Goal: Information Seeking & Learning: Check status

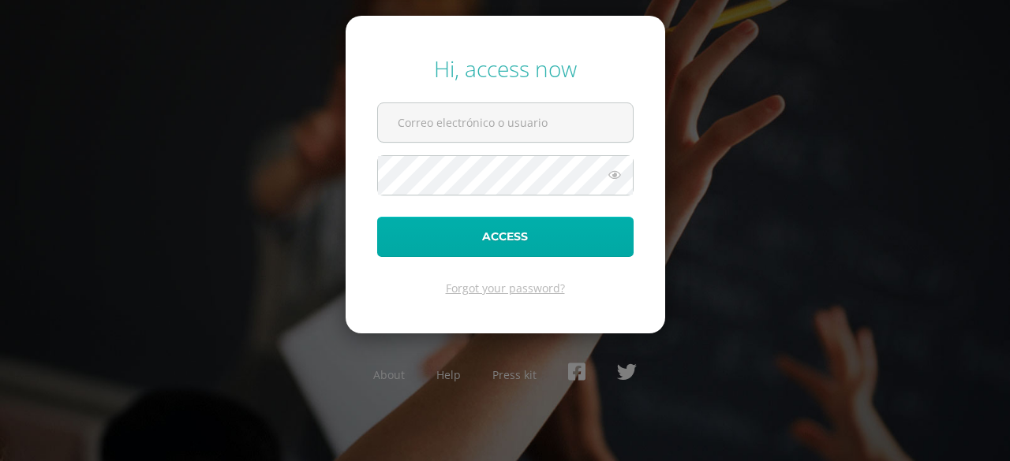
type input "[PERSON_NAME][EMAIL_ADDRESS][DOMAIN_NAME]"
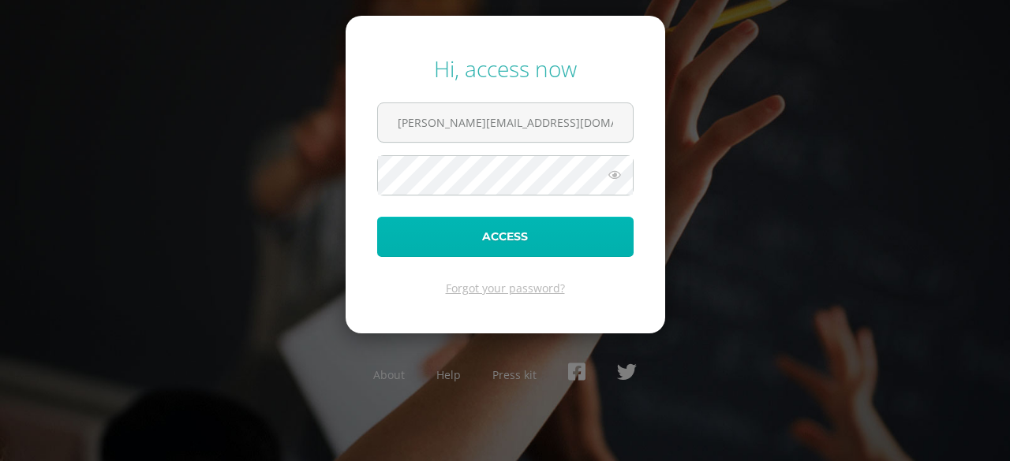
click at [499, 247] on button "Access" at bounding box center [505, 237] width 256 height 40
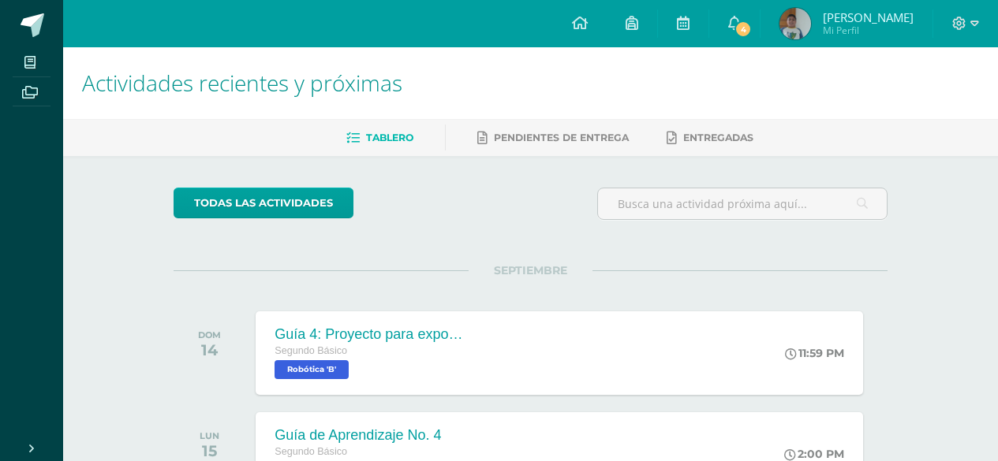
click at [855, 24] on span "Mi Perfil" at bounding box center [868, 30] width 91 height 13
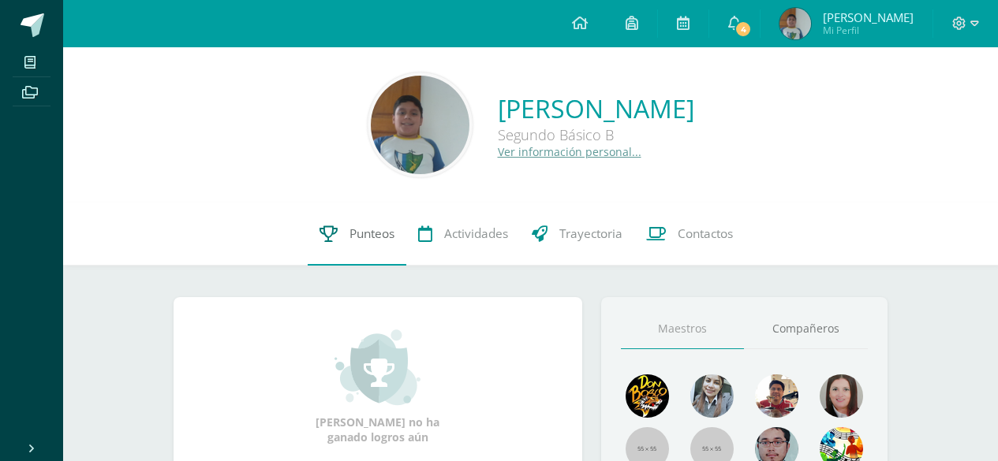
click at [371, 226] on span "Punteos" at bounding box center [371, 234] width 45 height 17
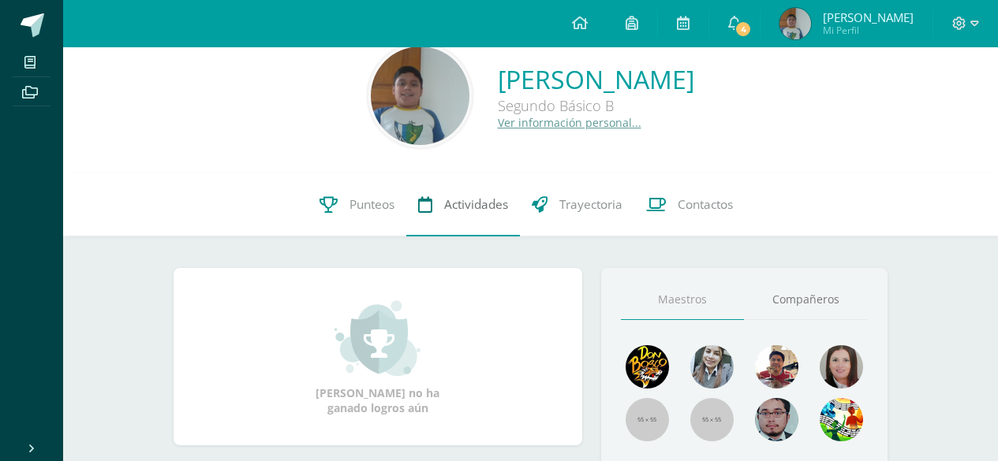
scroll to position [25, 0]
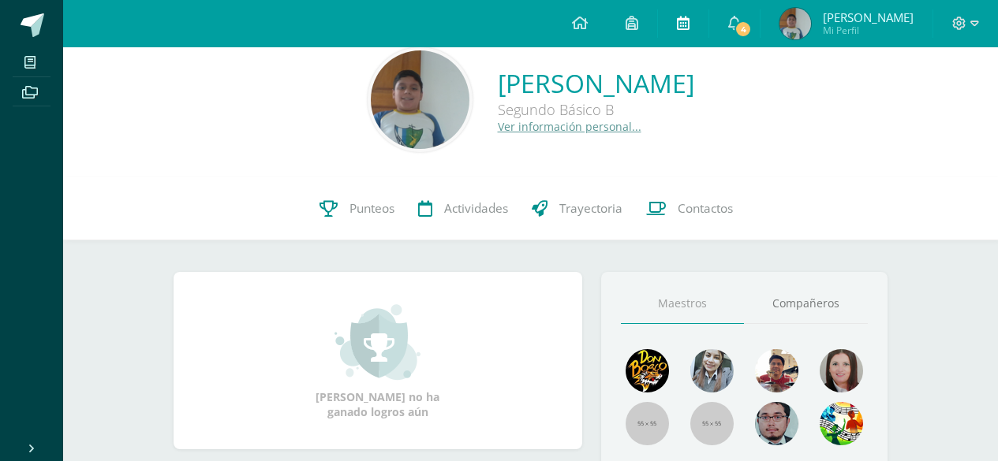
click at [689, 20] on icon at bounding box center [683, 23] width 13 height 14
click at [354, 200] on link "Punteos" at bounding box center [357, 208] width 99 height 63
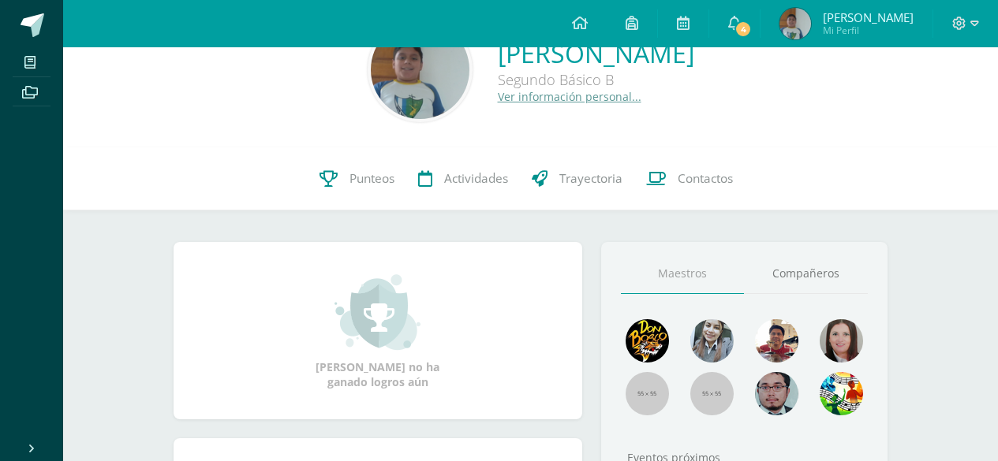
scroll to position [56, 0]
click at [336, 175] on link "Punteos" at bounding box center [357, 178] width 99 height 63
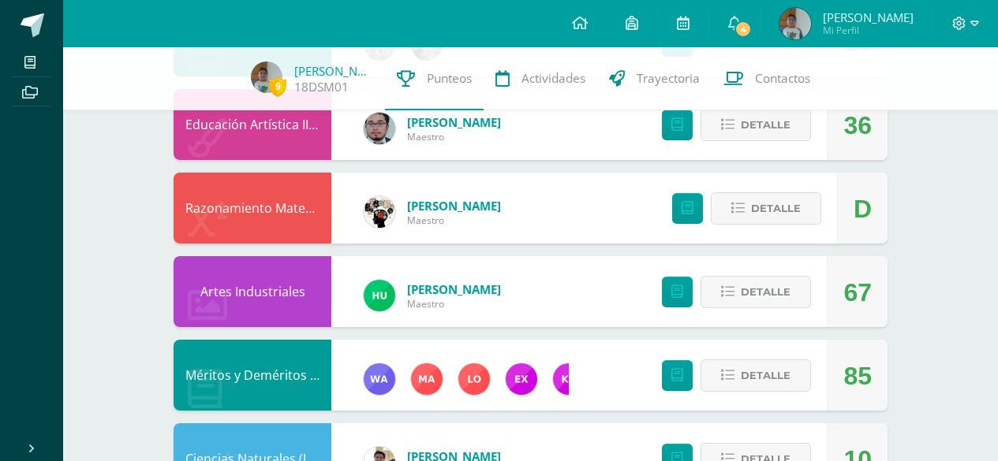
scroll to position [659, 0]
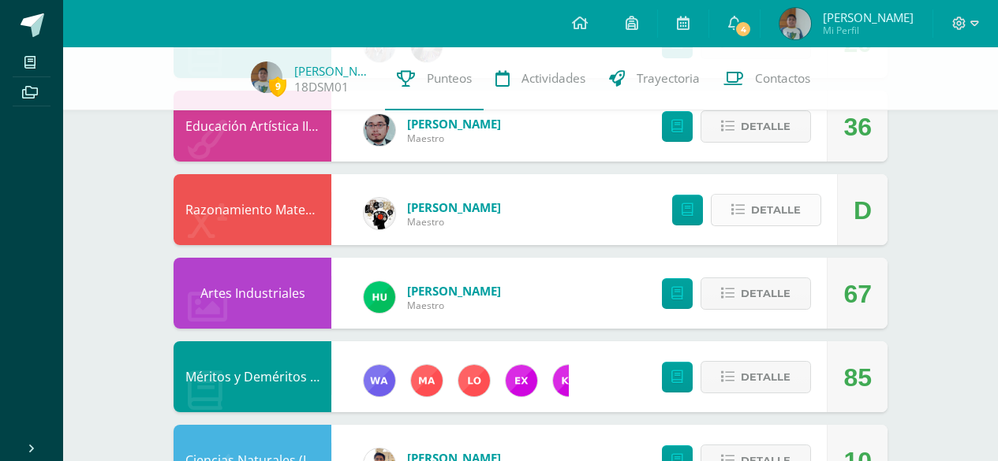
click at [754, 215] on span "Detalle" at bounding box center [776, 210] width 50 height 29
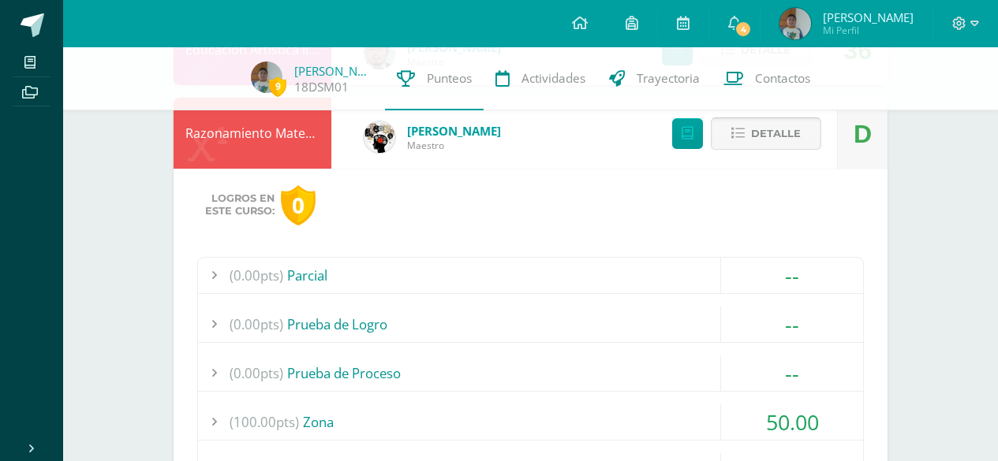
scroll to position [722, 0]
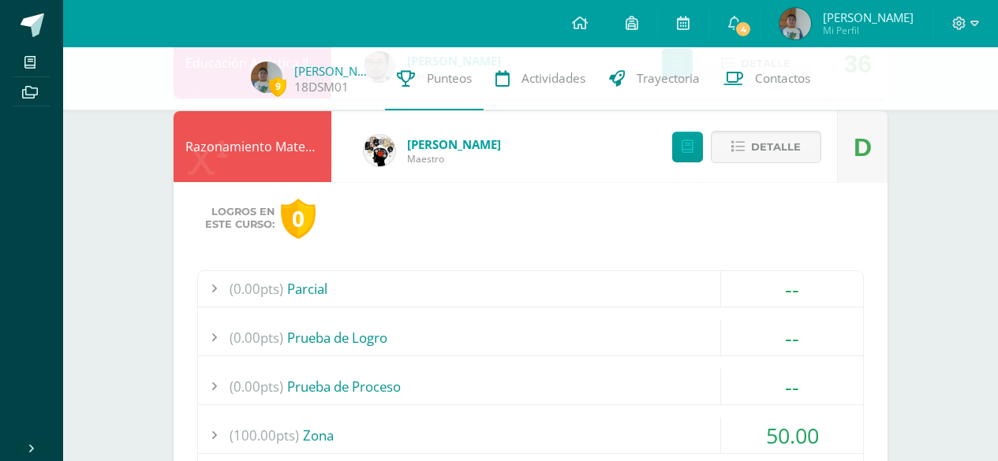
click at [843, 100] on div "9 Diego Salazar 18DSM01 Punteos Actividades Trayectoria Contactos" at bounding box center [499, 78] width 998 height 63
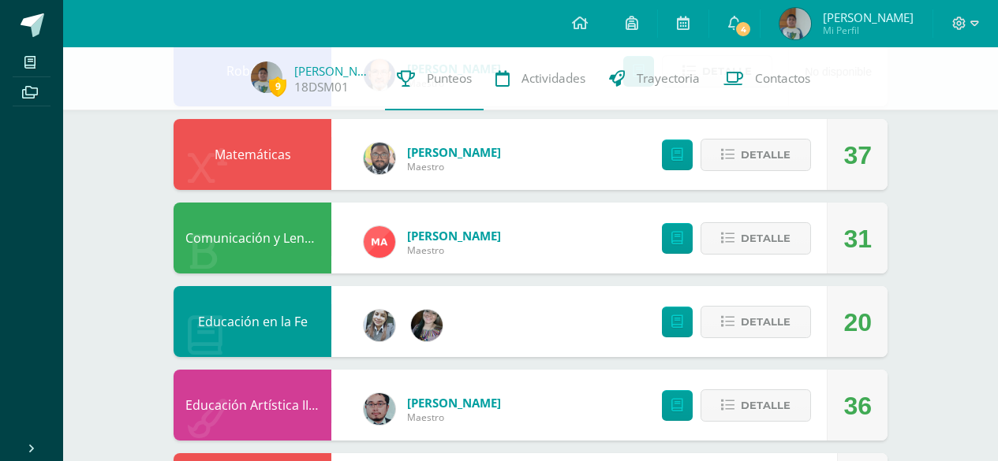
scroll to position [375, 0]
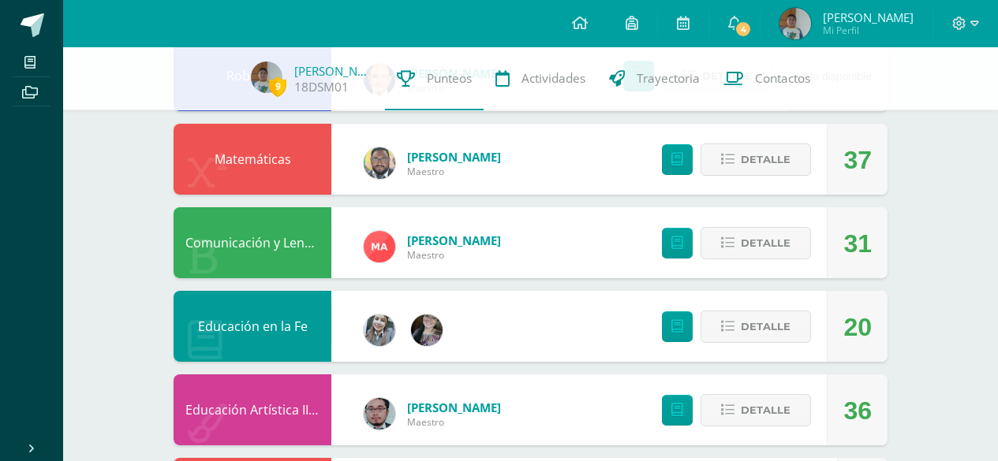
click at [843, 100] on div "9 Diego Salazar 18DSM01 Punteos Actividades Trayectoria Contactos" at bounding box center [499, 78] width 998 height 63
click at [718, 145] on button "Detalle" at bounding box center [755, 160] width 110 height 32
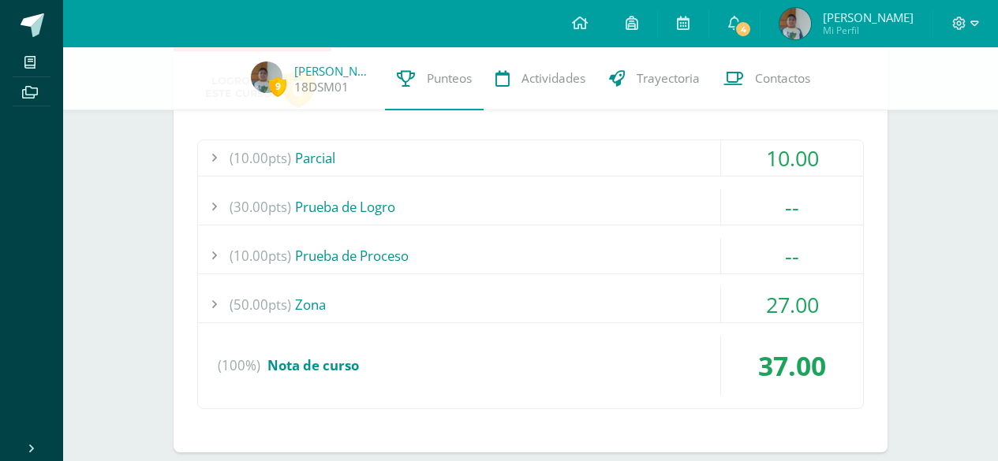
scroll to position [519, 0]
click at [320, 208] on div "(30.00pts) Prueba de Logro" at bounding box center [530, 206] width 665 height 35
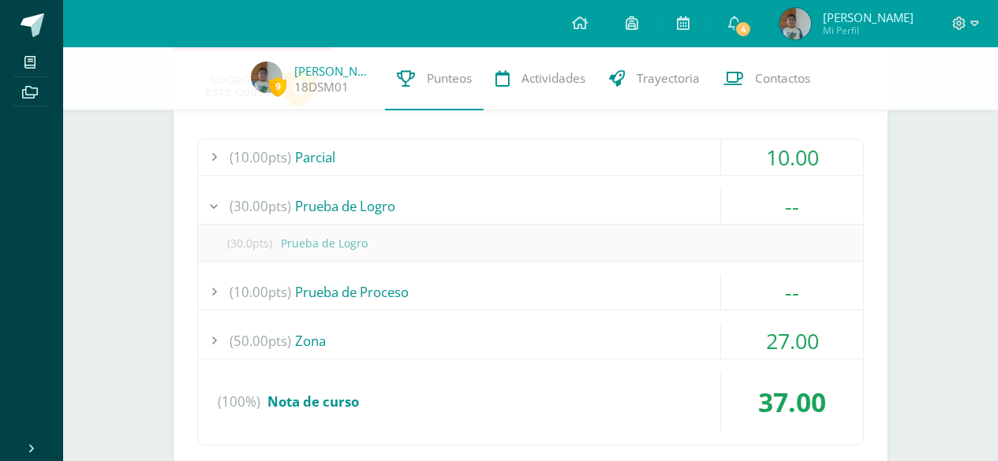
click at [312, 237] on div "(30.0pts) Prueba de Logro" at bounding box center [530, 243] width 665 height 35
click at [319, 294] on div "(10.00pts) Prueba de Proceso" at bounding box center [530, 291] width 665 height 35
click at [322, 242] on div "(10.00pts) Prueba de Proceso" at bounding box center [530, 254] width 665 height 35
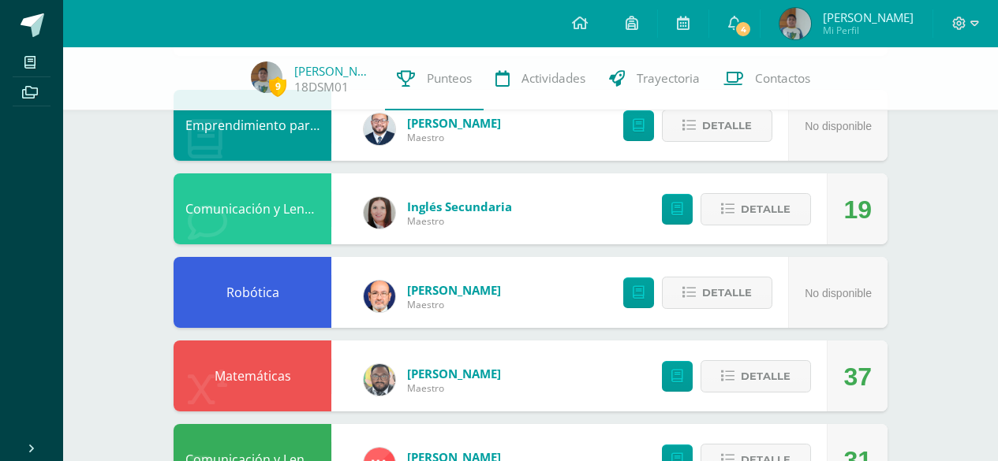
scroll to position [159, 0]
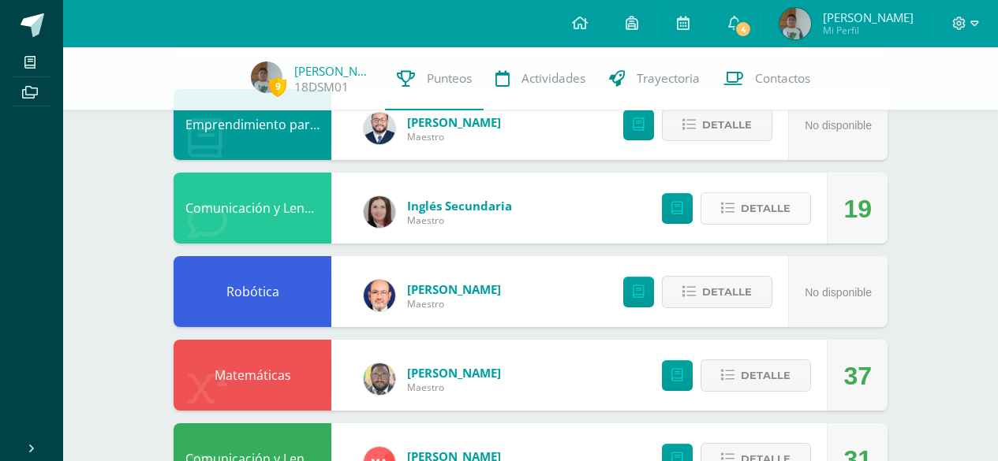
click at [745, 225] on button "Detalle" at bounding box center [755, 208] width 110 height 32
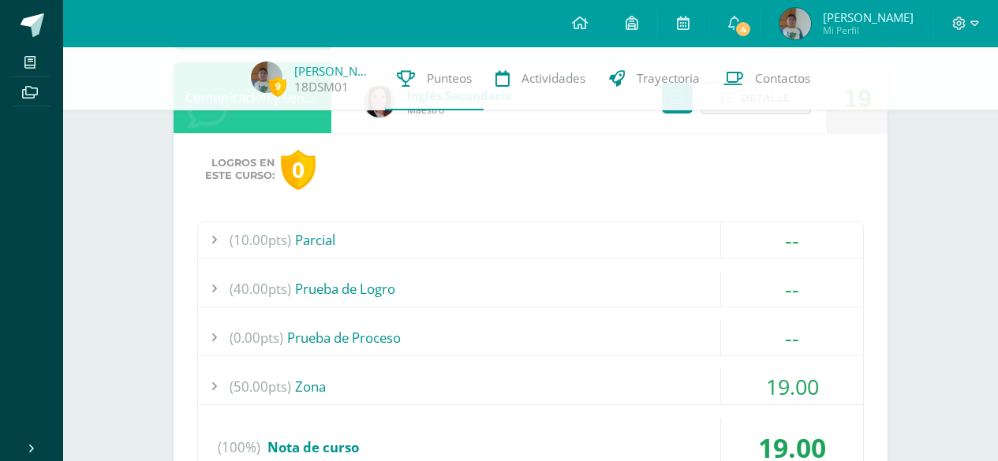
scroll to position [268, 0]
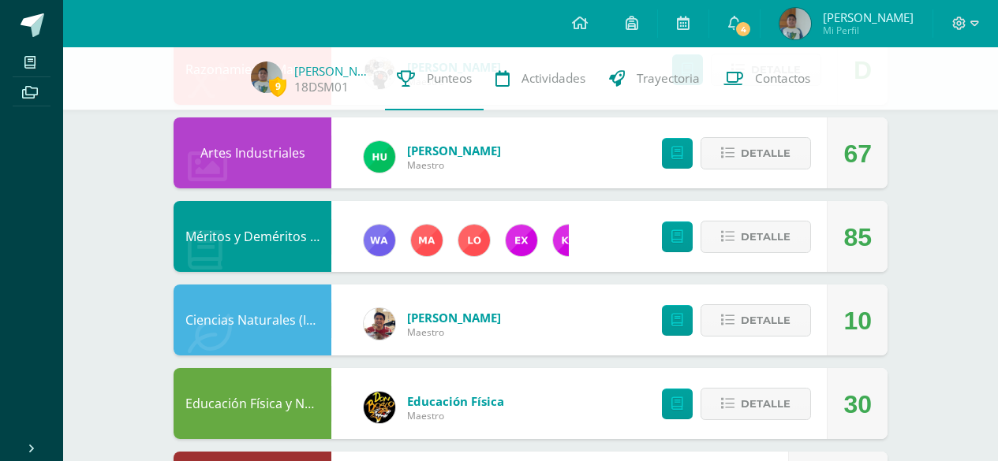
scroll to position [806, 0]
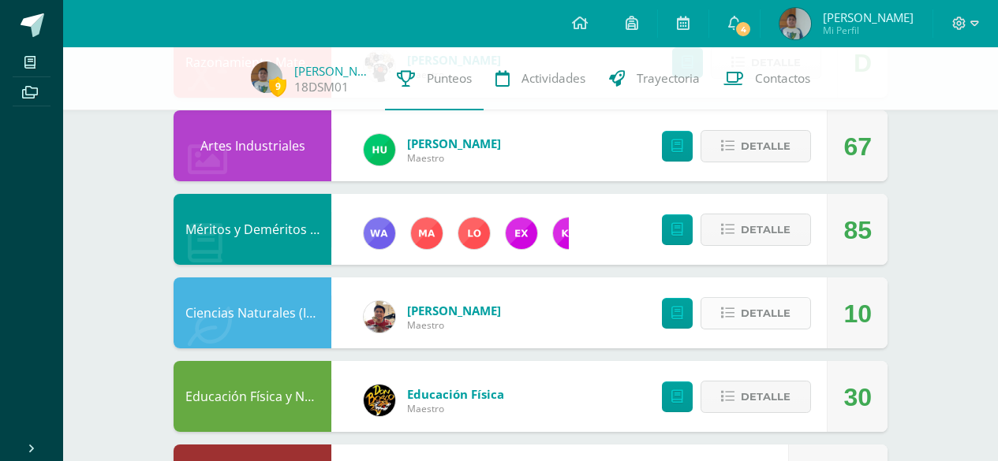
click at [746, 308] on span "Detalle" at bounding box center [766, 313] width 50 height 29
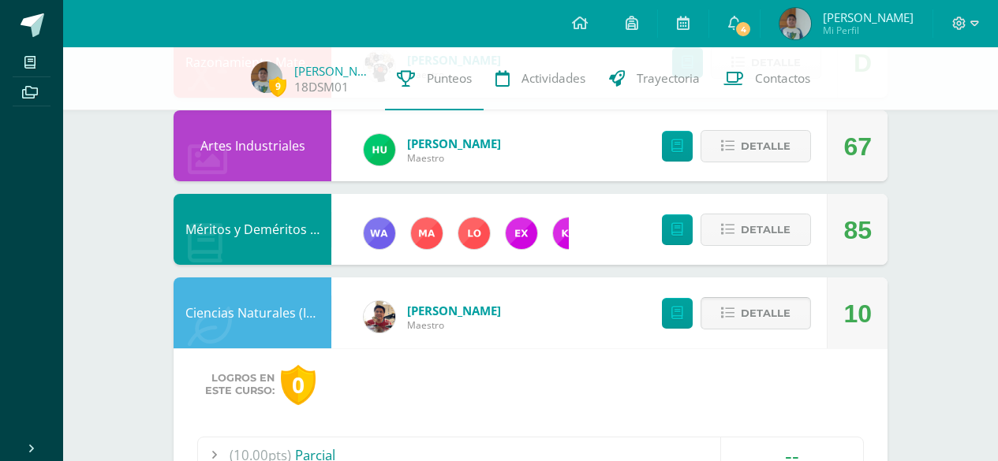
click at [746, 308] on span "Detalle" at bounding box center [766, 313] width 50 height 29
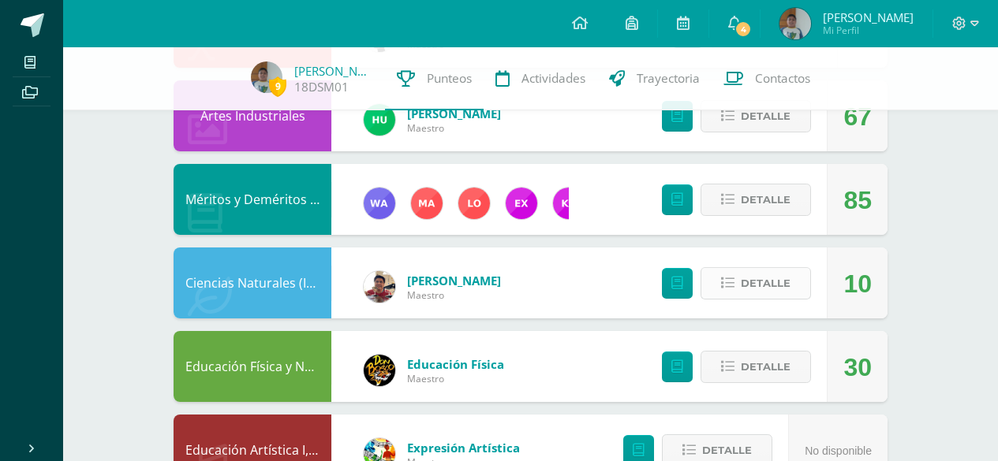
scroll to position [838, 0]
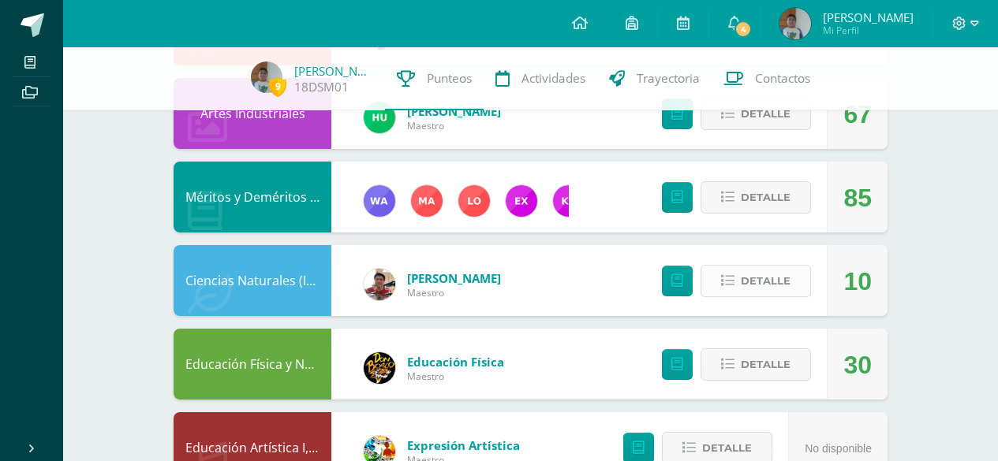
click at [747, 267] on span "Detalle" at bounding box center [766, 281] width 50 height 29
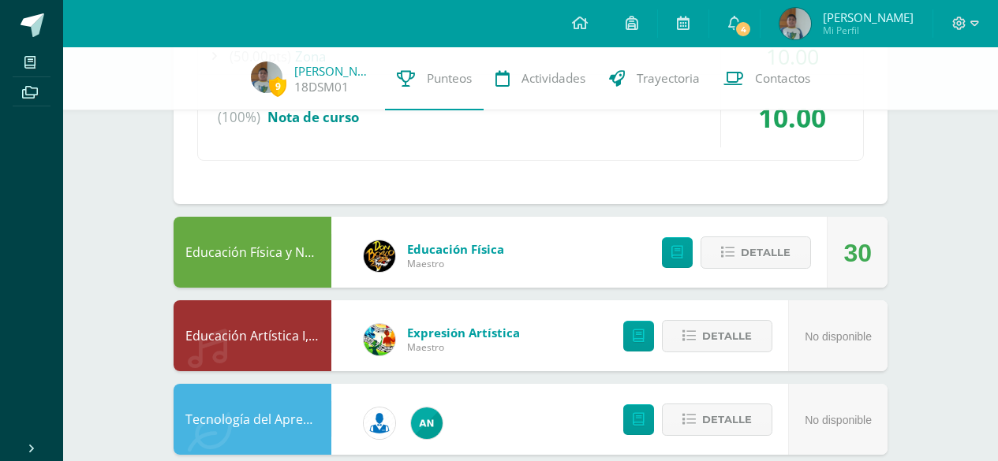
scroll to position [1360, 0]
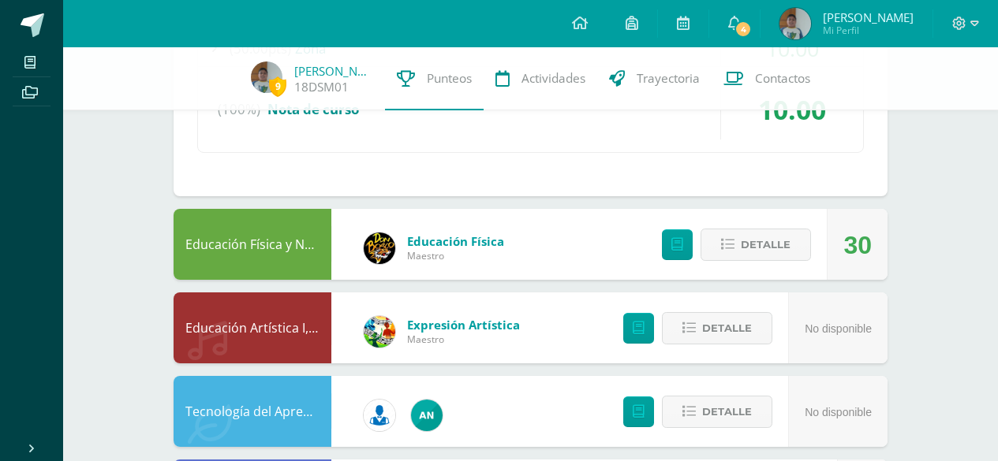
click at [764, 222] on div "Detalle" at bounding box center [732, 244] width 189 height 71
click at [760, 238] on span "Detalle" at bounding box center [766, 244] width 50 height 29
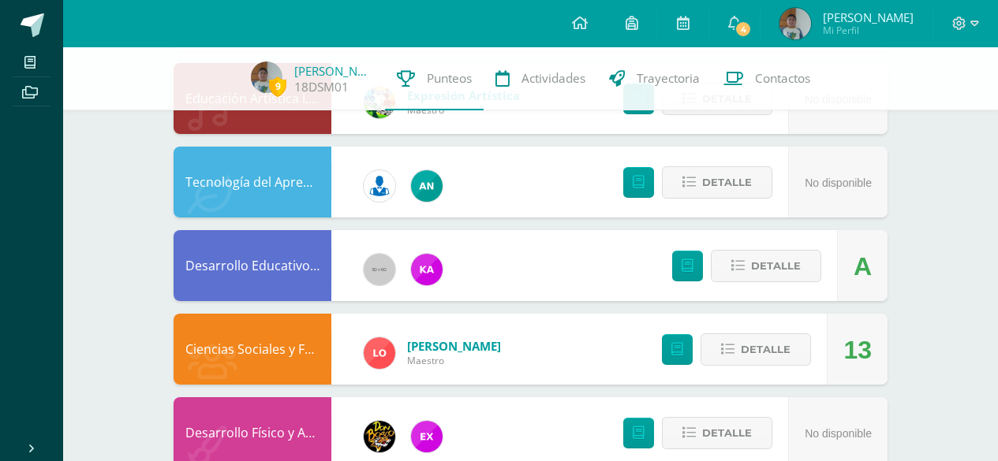
scroll to position [1993, 0]
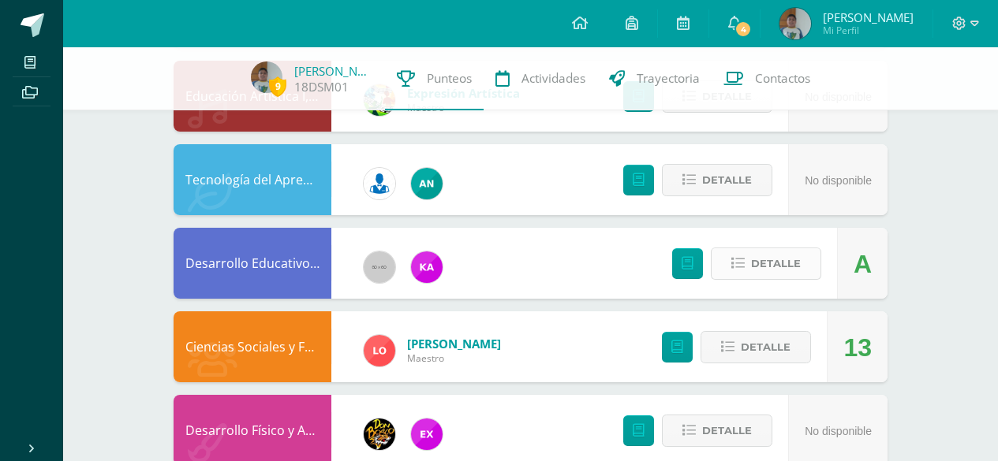
click at [775, 260] on span "Detalle" at bounding box center [776, 263] width 50 height 29
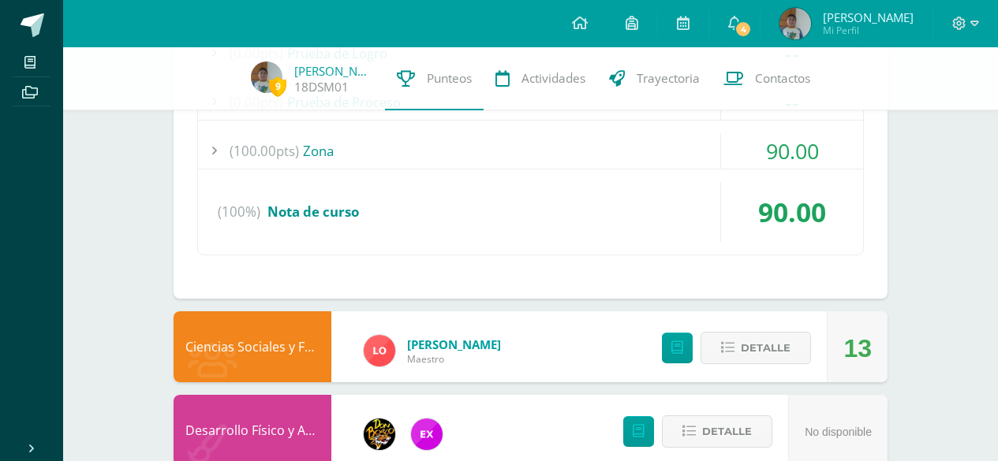
scroll to position [2430, 0]
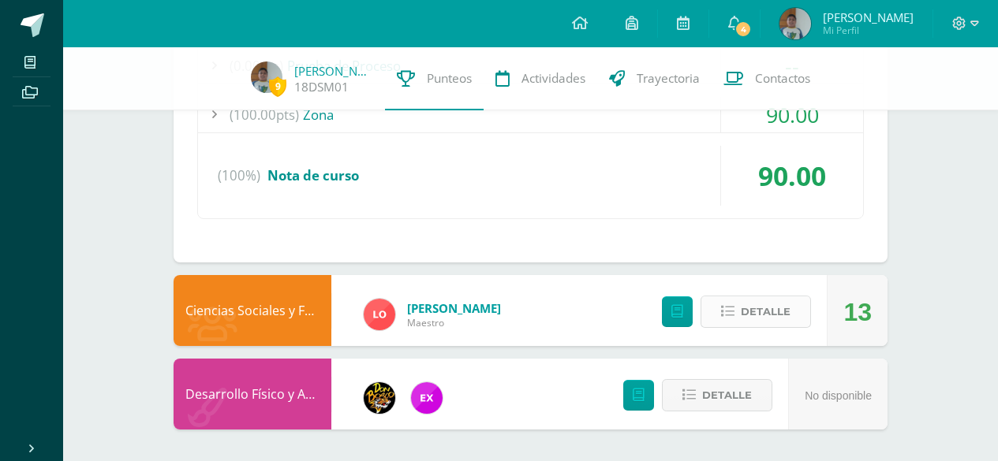
click at [752, 320] on span "Detalle" at bounding box center [766, 311] width 50 height 29
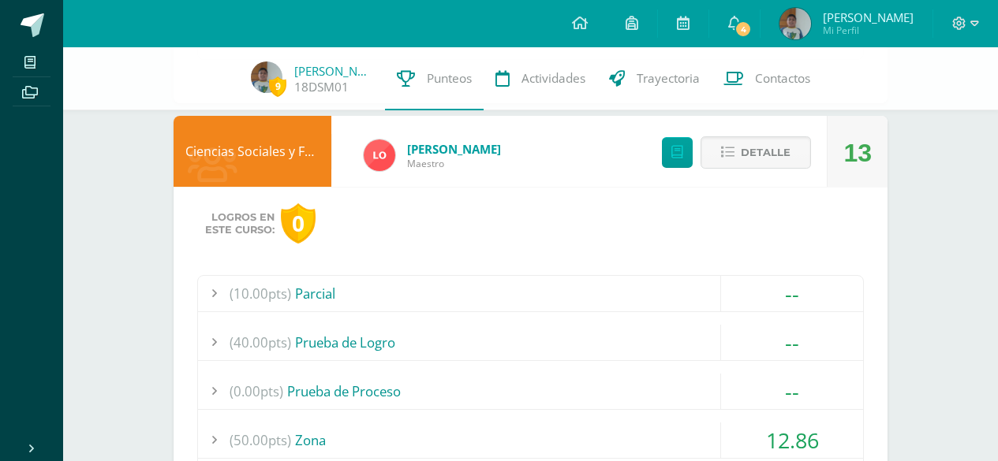
scroll to position [2600, 0]
